Goal: Task Accomplishment & Management: Manage account settings

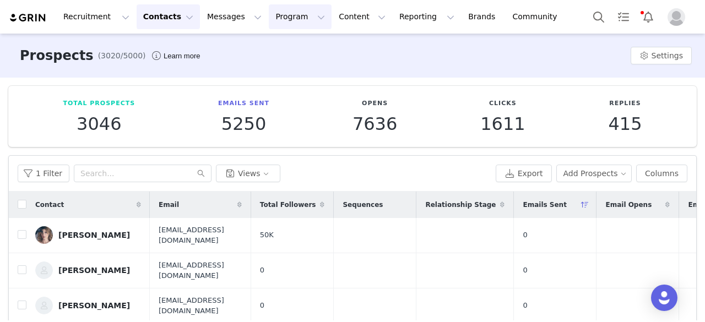
click at [269, 16] on button "Program Program" at bounding box center [300, 16] width 63 height 25
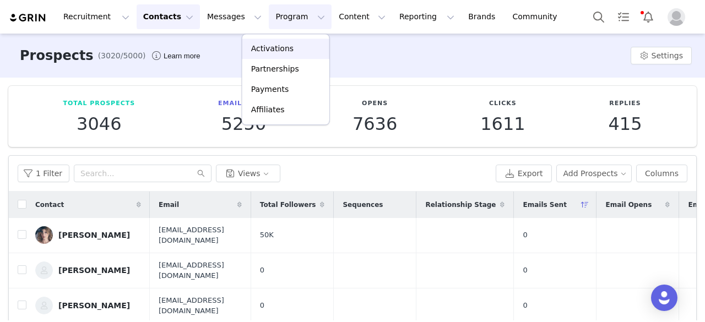
click at [263, 44] on p "Activations" at bounding box center [272, 49] width 42 height 12
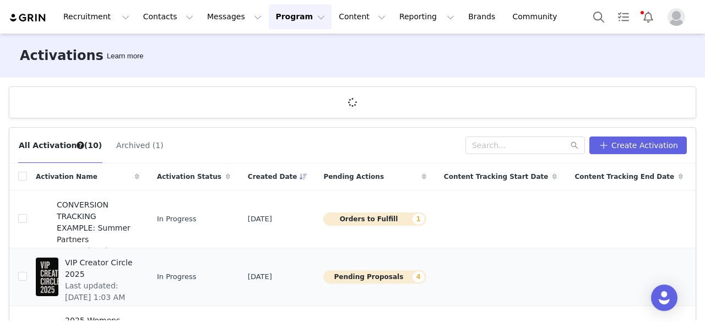
click at [106, 264] on td "VIP Creator Circle 2025 Last updated: [DATE] 1:03 AM" at bounding box center [87, 277] width 121 height 58
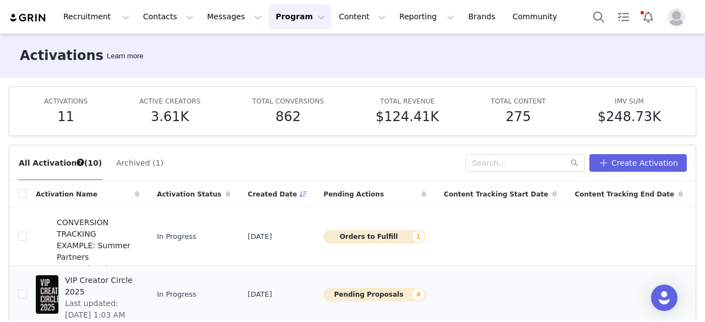
click at [128, 280] on span "VIP Creator Circle 2025" at bounding box center [99, 286] width 68 height 23
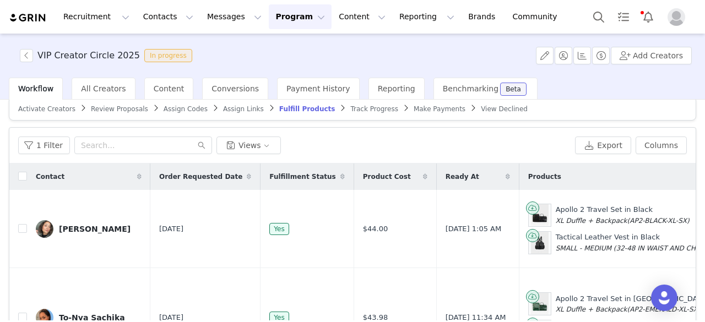
scroll to position [11, 0]
click at [91, 113] on span "Review Proposals" at bounding box center [119, 110] width 57 height 8
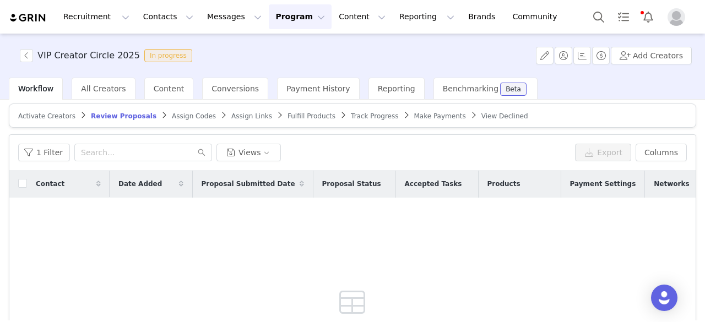
scroll to position [4, 0]
click at [169, 121] on article "Activate Creators Review Proposals Assign Codes Assign Links Fulfill Products T…" at bounding box center [352, 116] width 687 height 24
click at [172, 113] on span "Assign Codes" at bounding box center [194, 117] width 44 height 8
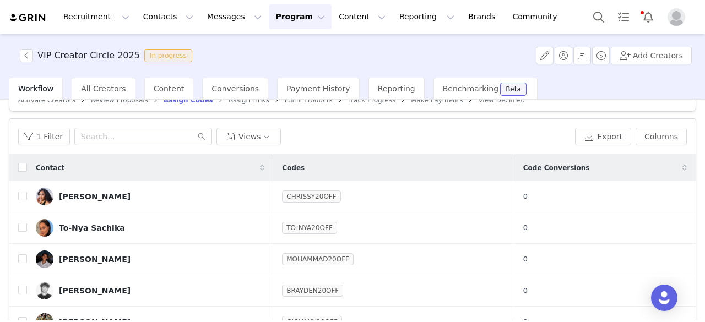
click at [285, 100] on span "Fulfill Products" at bounding box center [309, 100] width 48 height 8
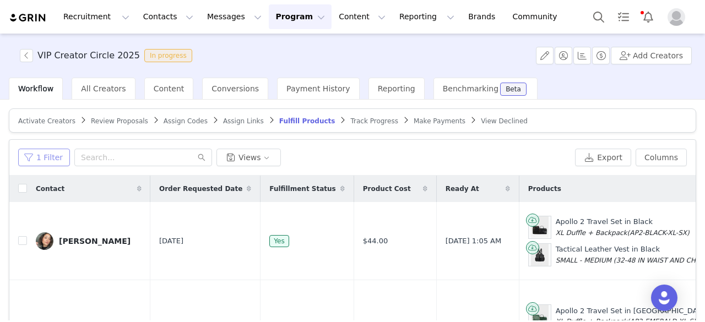
click at [50, 158] on button "1 Filter" at bounding box center [44, 158] width 52 height 18
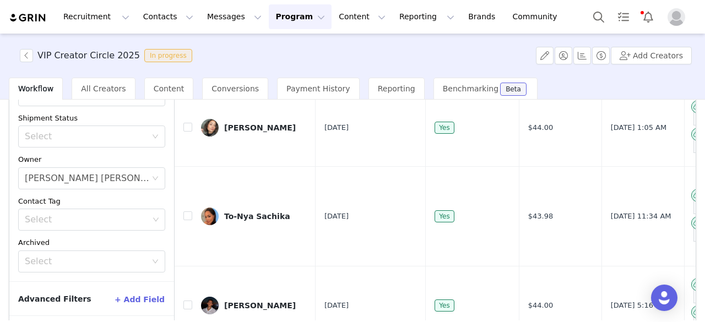
scroll to position [115, 0]
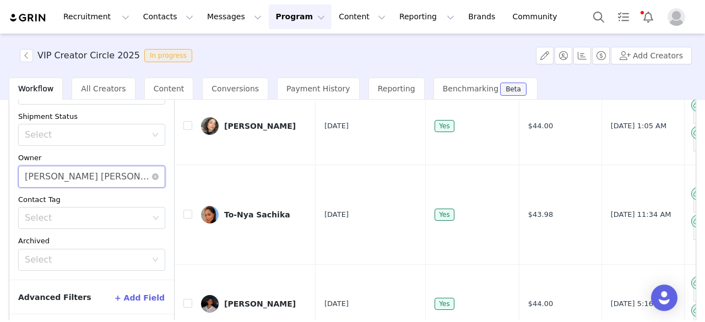
click at [68, 176] on div "[PERSON_NAME] [PERSON_NAME]" at bounding box center [88, 176] width 127 height 21
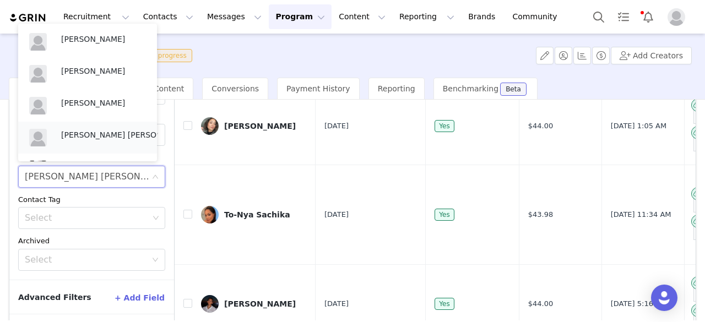
scroll to position [24, 0]
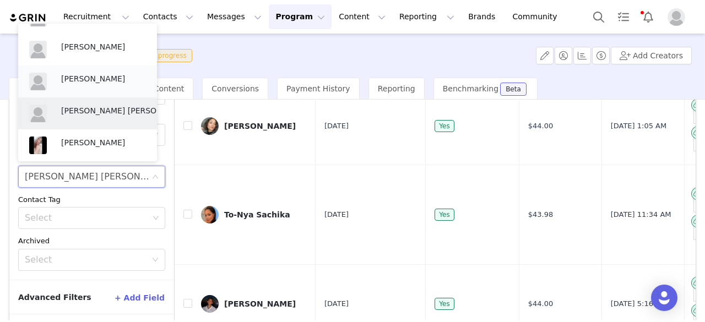
click at [96, 82] on p "[PERSON_NAME]" at bounding box center [103, 79] width 85 height 12
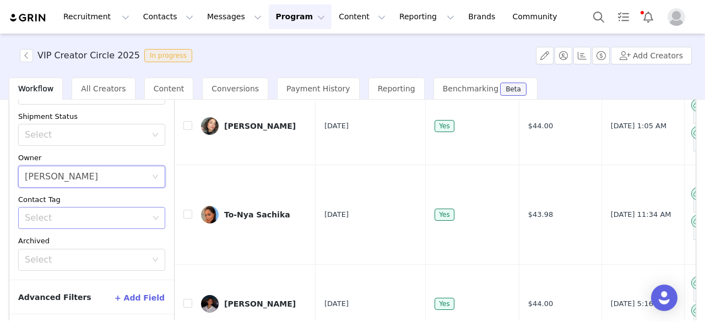
scroll to position [156, 0]
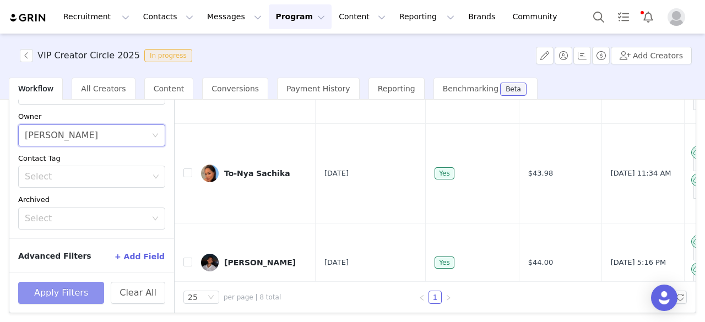
click at [74, 287] on button "Apply Filters" at bounding box center [61, 293] width 86 height 22
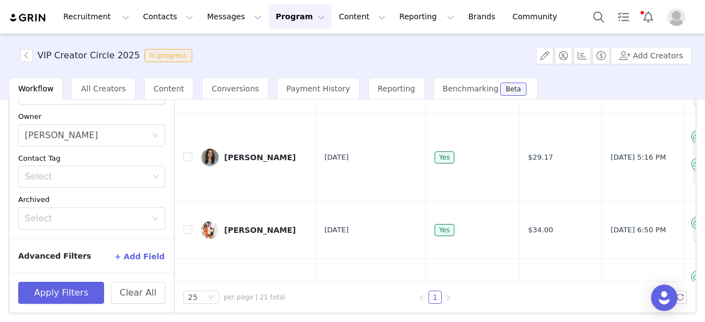
click at [189, 36] on input "checkbox" at bounding box center [187, 32] width 9 height 9
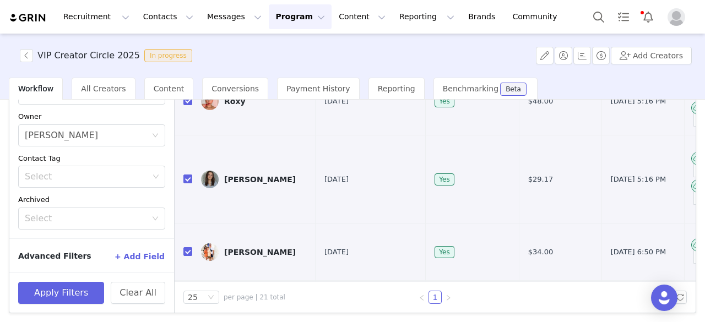
checkbox input "true"
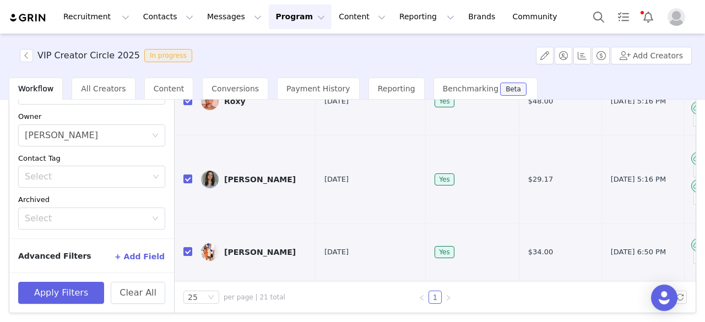
checkbox input "true"
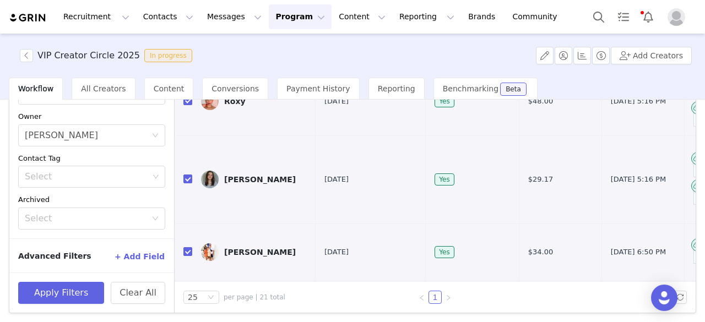
checkbox input "true"
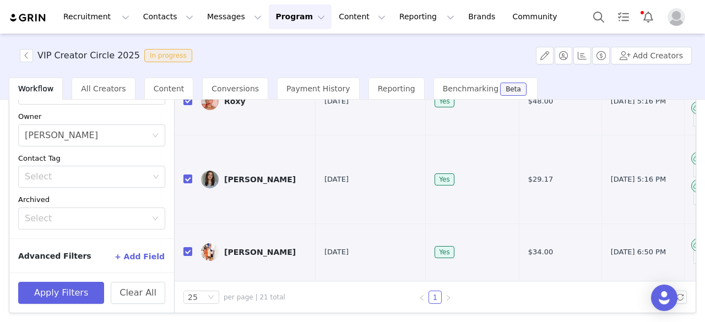
checkbox input "true"
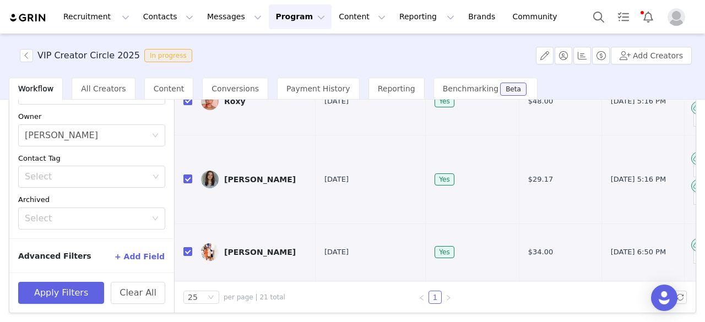
checkbox input "true"
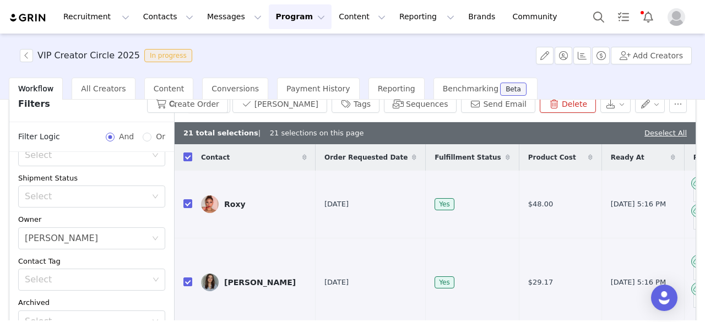
scroll to position [41, 0]
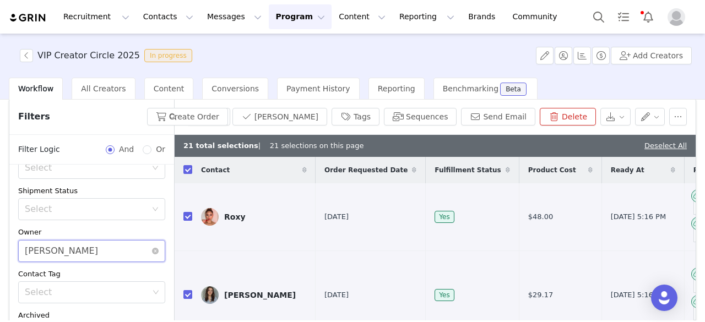
click at [99, 254] on div "Select [PERSON_NAME]" at bounding box center [88, 251] width 127 height 21
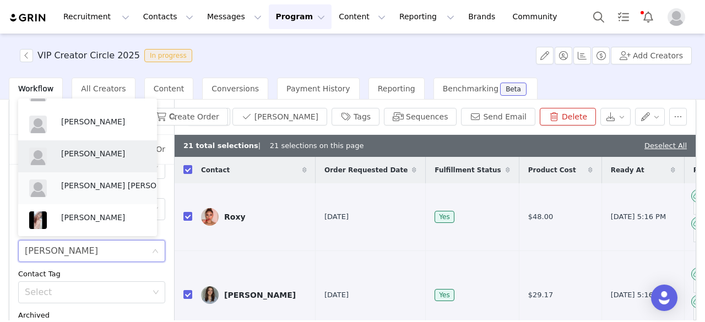
click at [89, 192] on div "[PERSON_NAME] [PERSON_NAME]" at bounding box center [121, 188] width 121 height 17
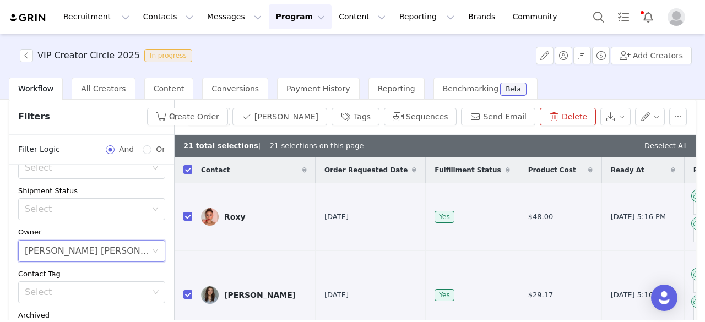
scroll to position [156, 0]
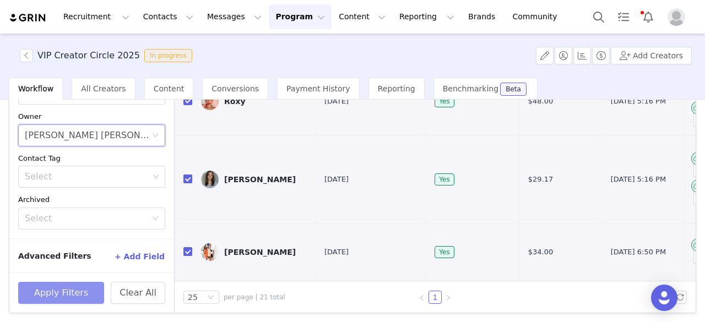
click at [79, 286] on button "Apply Filters" at bounding box center [61, 293] width 86 height 22
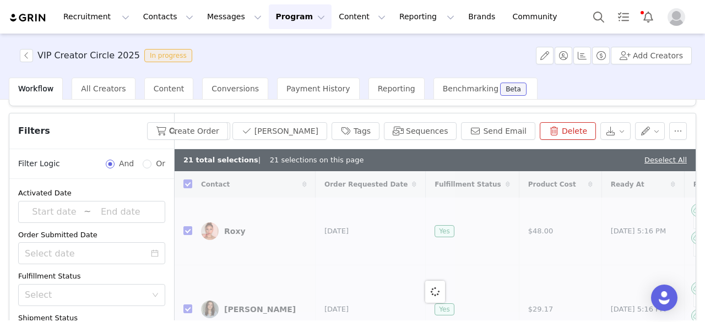
scroll to position [25, 0]
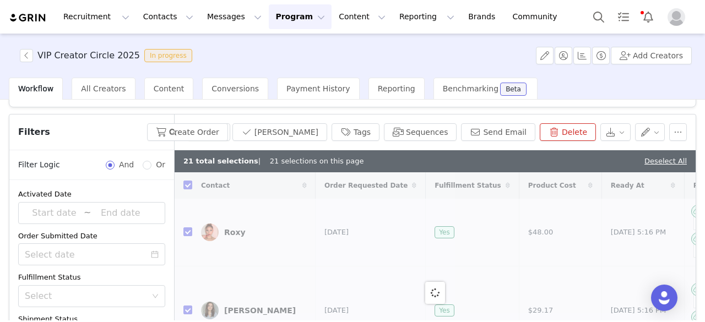
click at [160, 127] on button "button" at bounding box center [157, 132] width 18 height 18
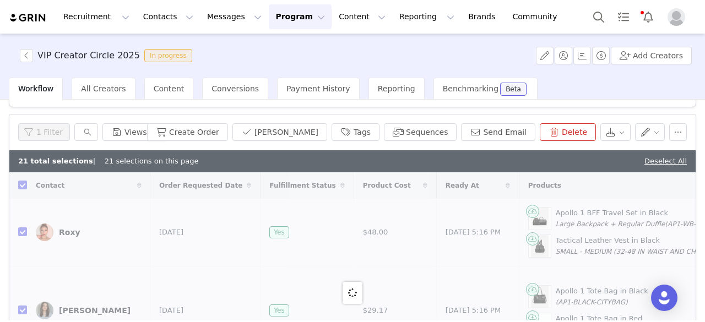
checkbox input "false"
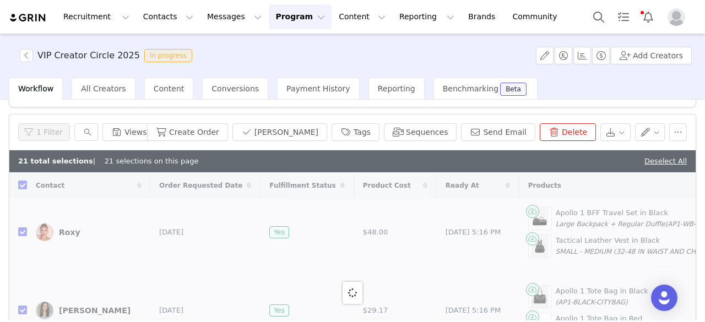
checkbox input "false"
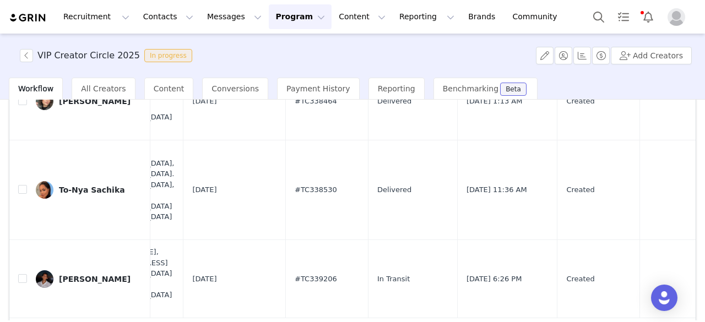
scroll to position [0, 692]
